Goal: Book appointment/travel/reservation

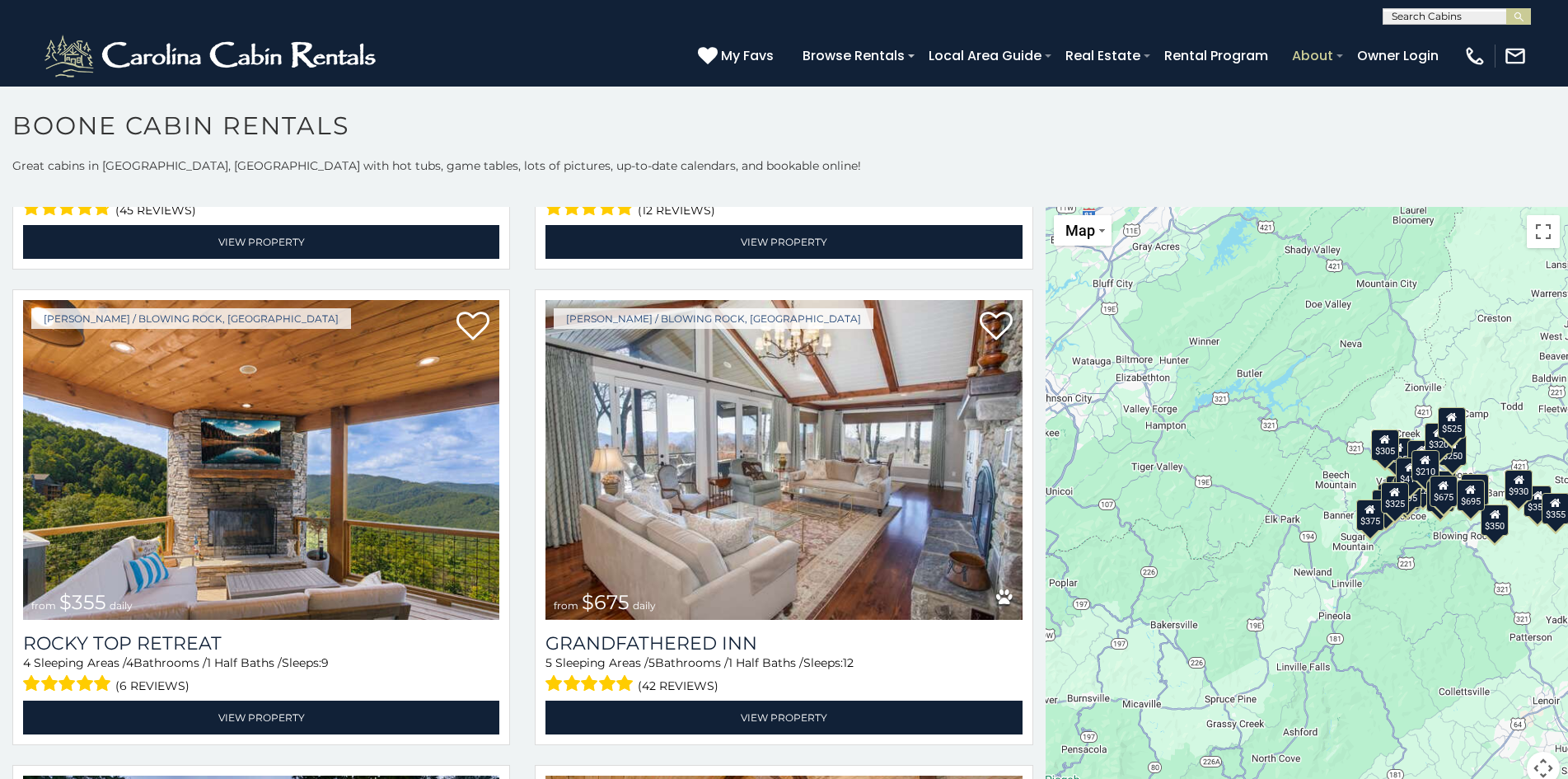
scroll to position [9, 0]
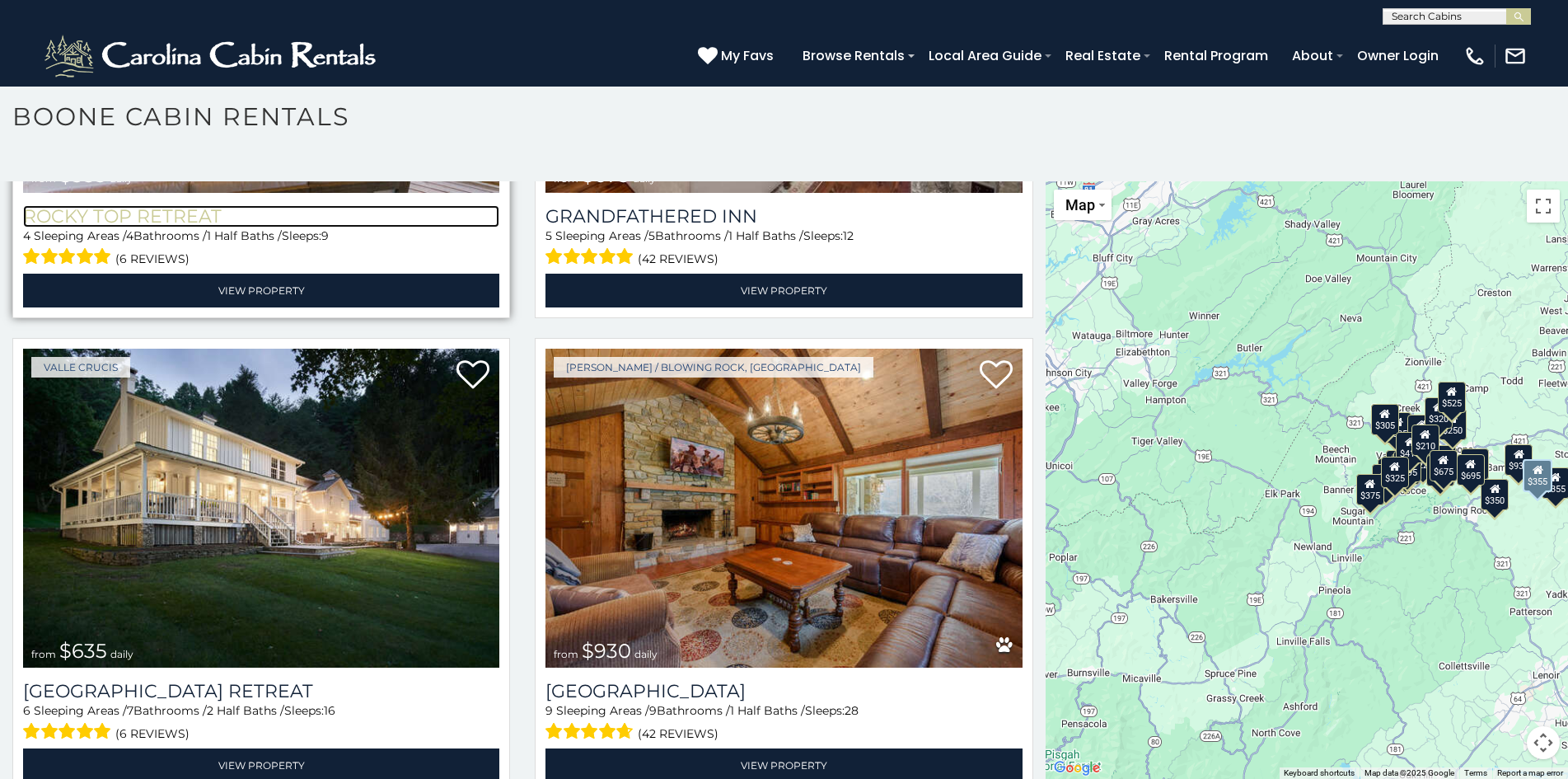
click at [103, 205] on h3 "Rocky Top Retreat" at bounding box center [260, 216] width 476 height 23
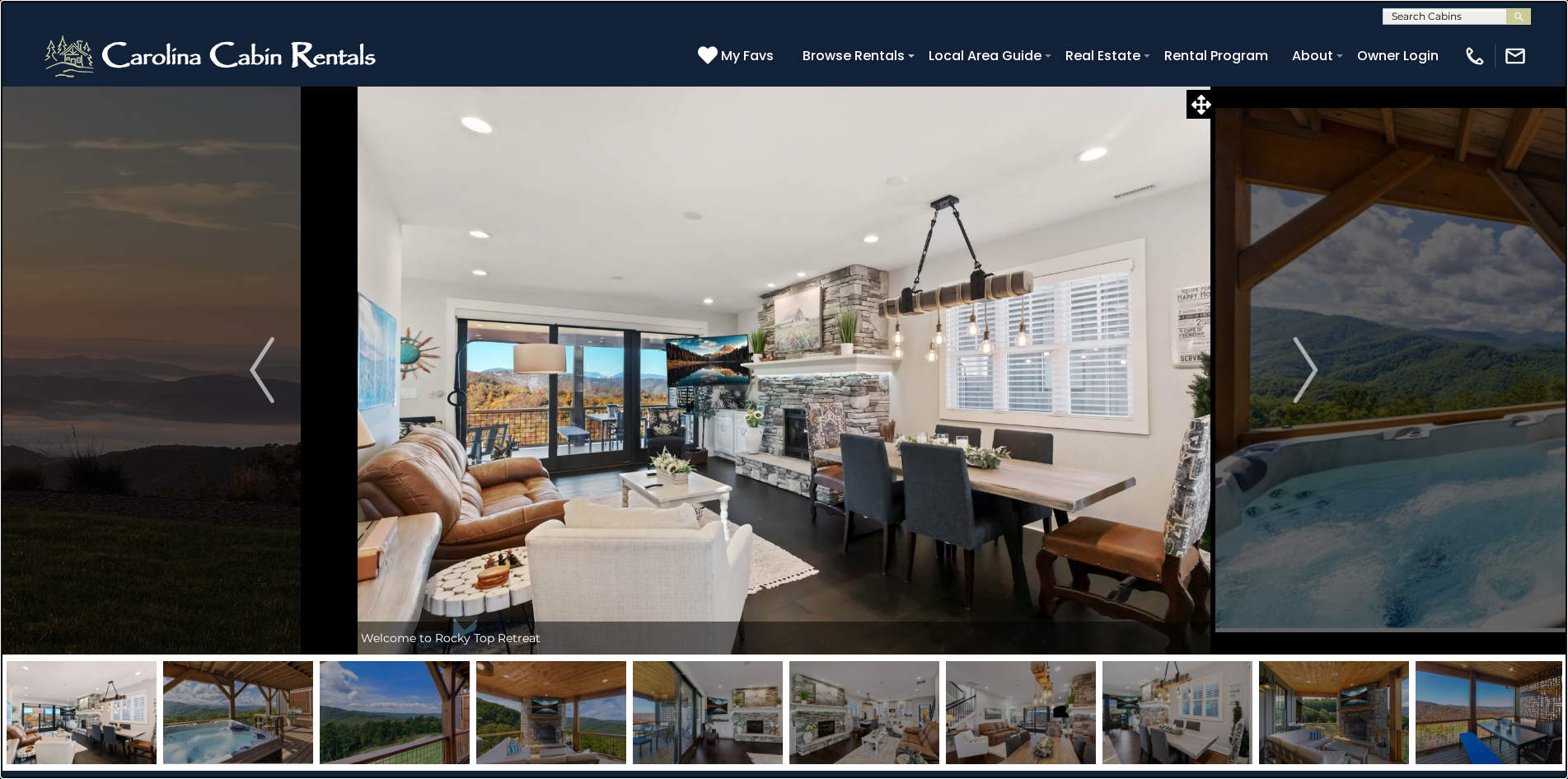
click at [105, 282] on link at bounding box center [784, 390] width 1568 height 779
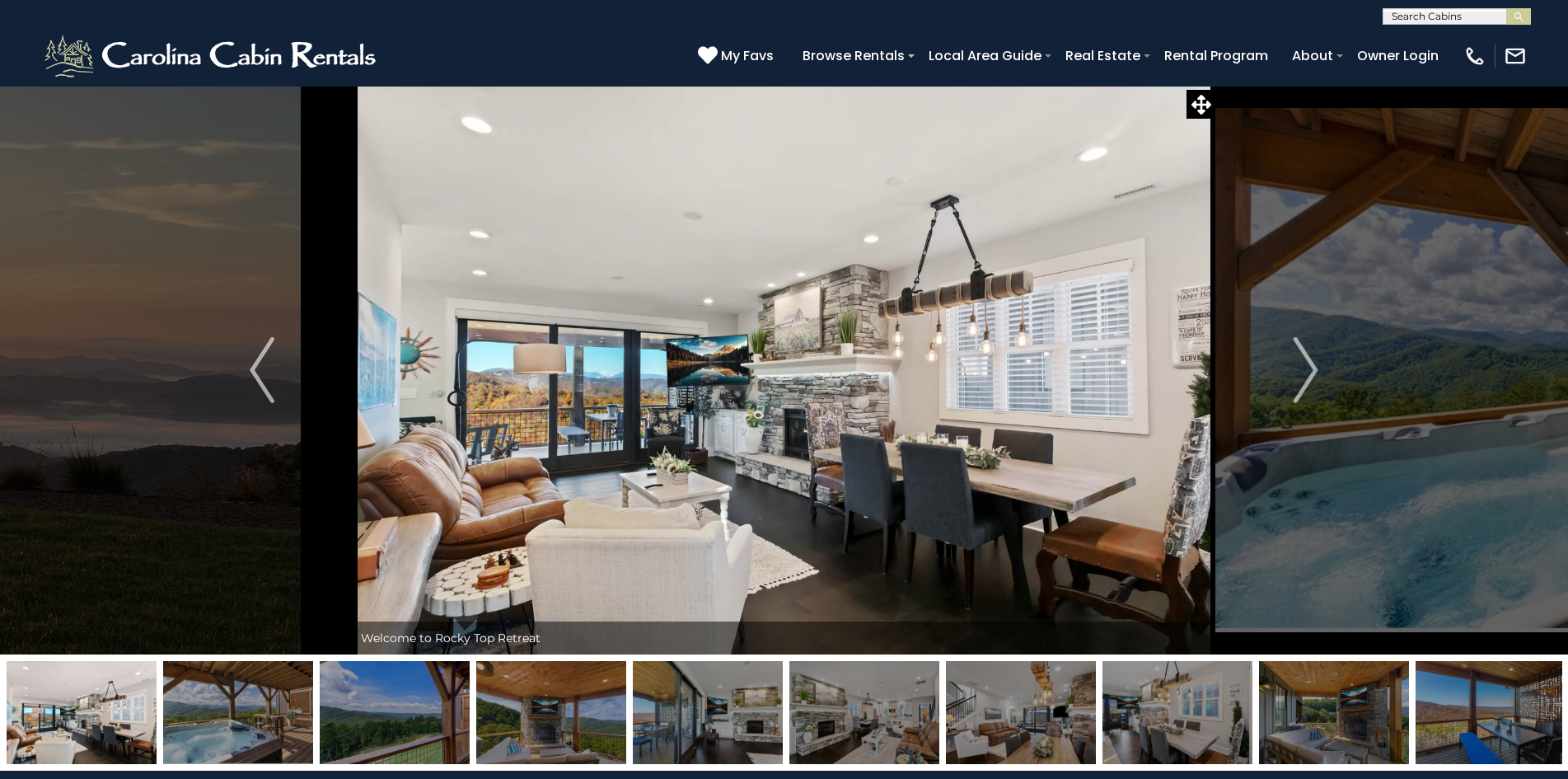
scroll to position [4245, 0]
